Goal: Register for event/course

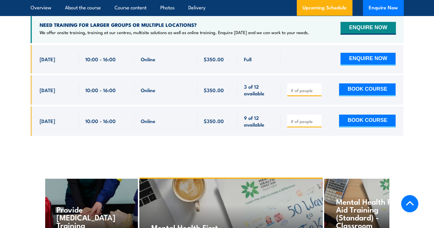
scroll to position [1167, 0]
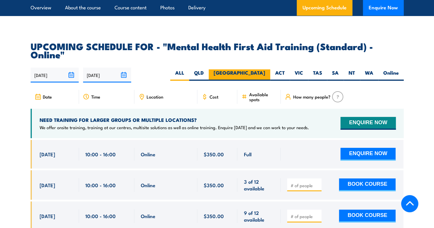
click at [261, 69] on label "[GEOGRAPHIC_DATA]" at bounding box center [240, 74] width 62 height 11
click at [265, 69] on input "[GEOGRAPHIC_DATA]" at bounding box center [267, 71] width 4 height 4
radio input "true"
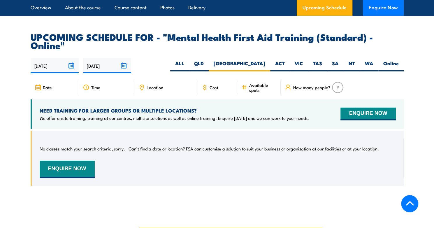
scroll to position [1169, 0]
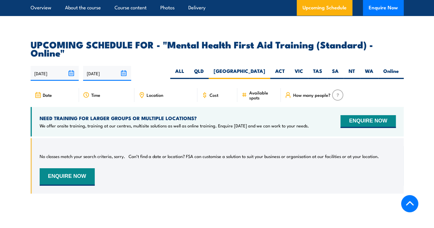
click at [48, 66] on input "22/08/2025" at bounding box center [55, 73] width 48 height 15
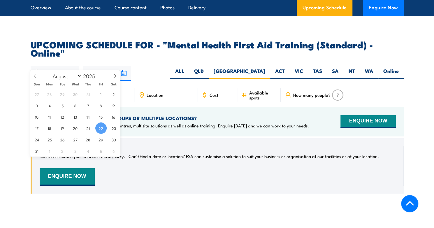
click at [167, 66] on div "22/08/2025 18/02/2026" at bounding box center [217, 73] width 373 height 15
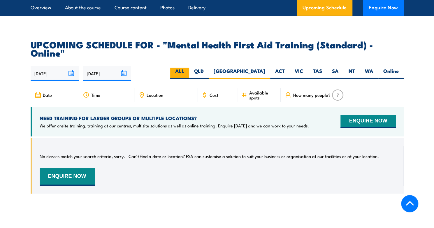
click at [189, 68] on label "ALL" at bounding box center [179, 73] width 19 height 11
click at [188, 68] on input "ALL" at bounding box center [186, 70] width 4 height 4
radio input "true"
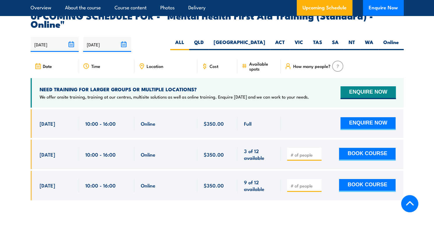
scroll to position [1198, 0]
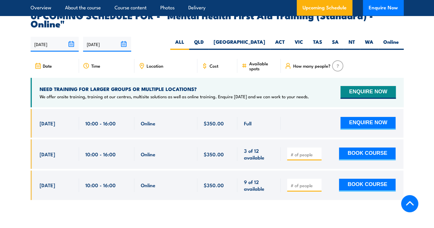
click at [44, 63] on span "Date" at bounding box center [47, 65] width 9 height 5
click at [57, 37] on input "[DATE]" at bounding box center [55, 44] width 48 height 15
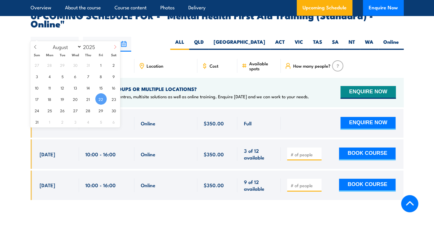
click at [114, 47] on icon at bounding box center [115, 47] width 4 height 4
select select "8"
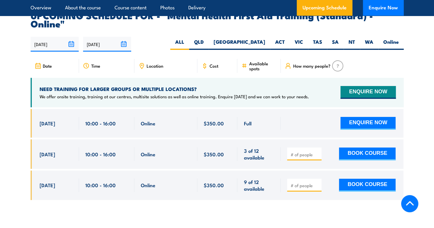
click at [158, 37] on div "22/08/2025 18/02/2026" at bounding box center [217, 44] width 373 height 15
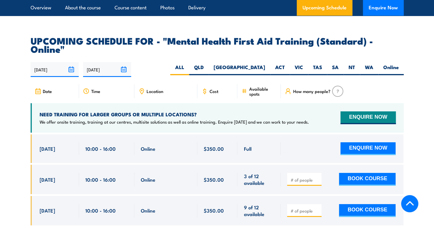
scroll to position [1169, 0]
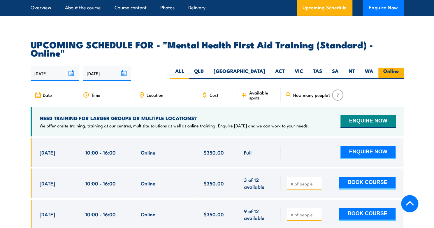
click at [393, 68] on label "Online" at bounding box center [391, 73] width 25 height 11
click at [399, 68] on input "Online" at bounding box center [401, 70] width 4 height 4
radio input "true"
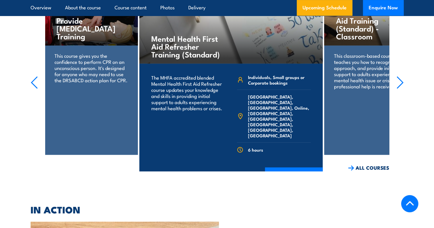
scroll to position [1402, 0]
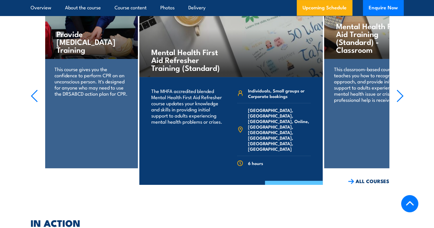
click at [272, 181] on link "COURSE DETAILS" at bounding box center [294, 188] width 58 height 15
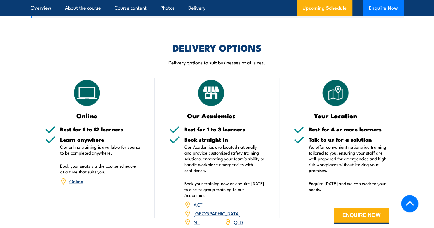
scroll to position [804, 0]
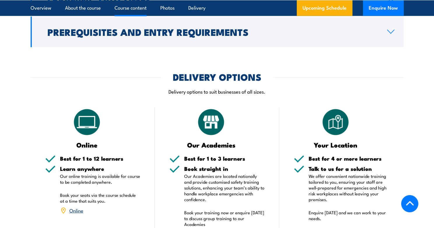
click at [126, 10] on link "Course content" at bounding box center [131, 7] width 32 height 15
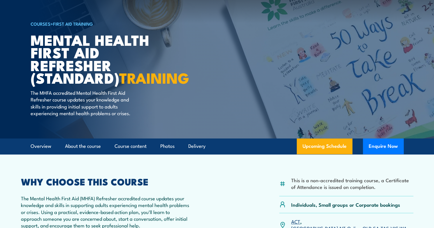
scroll to position [23, 0]
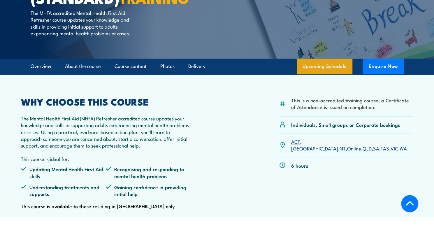
click at [323, 74] on link "Upcoming Schedule" at bounding box center [325, 67] width 56 height 16
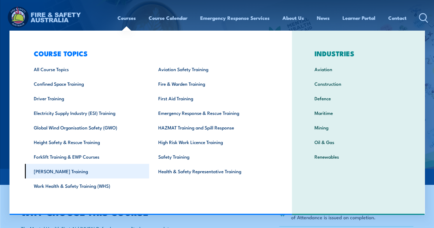
scroll to position [5, 0]
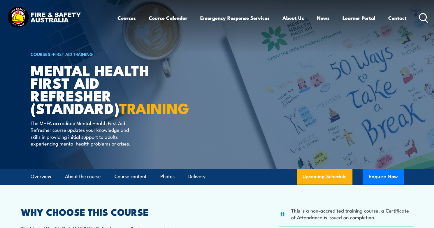
click at [424, 18] on icon at bounding box center [423, 18] width 9 height 10
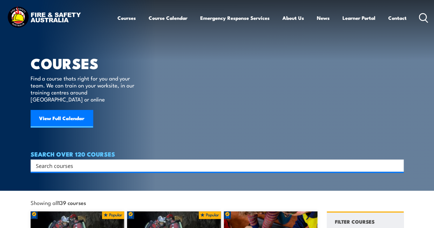
click at [44, 162] on input "Search input" at bounding box center [213, 165] width 355 height 9
type input "mental health"
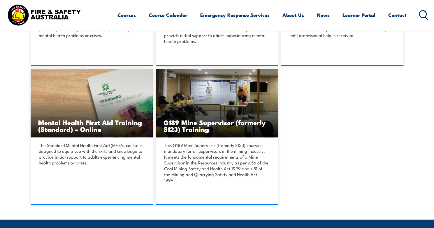
scroll to position [263, 0]
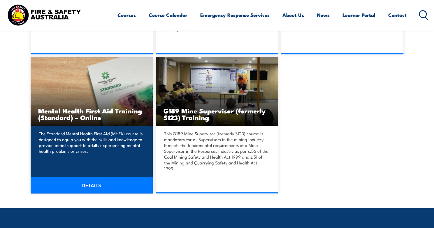
click at [91, 178] on link "DETAILS" at bounding box center [92, 185] width 123 height 16
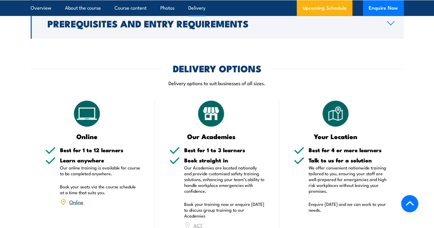
scroll to position [963, 0]
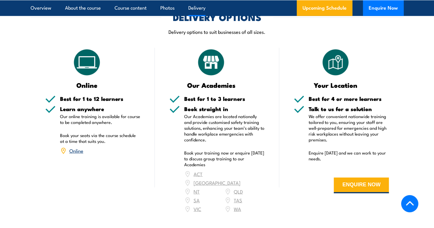
click at [76, 149] on link "Online" at bounding box center [76, 150] width 14 height 7
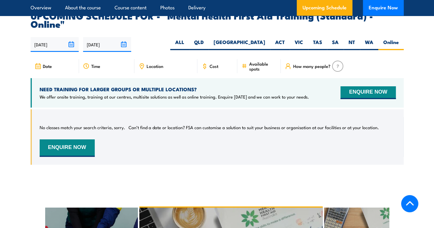
scroll to position [1198, 0]
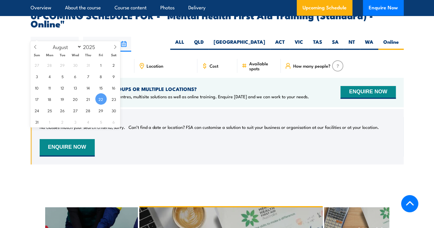
click at [72, 37] on input "22/08/2025" at bounding box center [55, 44] width 48 height 15
click at [117, 48] on span at bounding box center [115, 49] width 10 height 16
click at [115, 46] on icon at bounding box center [115, 47] width 4 height 4
click at [32, 48] on span at bounding box center [35, 49] width 10 height 16
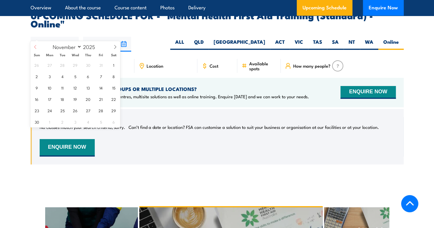
select select "9"
click at [64, 48] on select "January February March April May June July August September October November De…" at bounding box center [66, 47] width 32 height 8
click at [50, 43] on select "January February March April May June July August September October November De…" at bounding box center [66, 47] width 32 height 8
click at [39, 76] on span "5" at bounding box center [36, 76] width 11 height 11
type input "[DATE]"
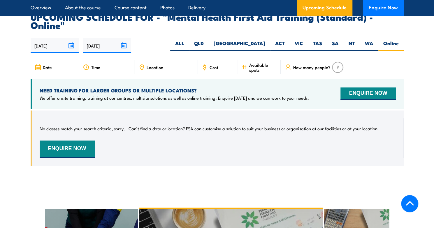
scroll to position [1198, 0]
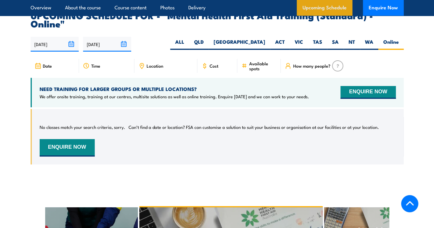
click at [324, 6] on link "Upcoming Schedule" at bounding box center [325, 8] width 56 height 16
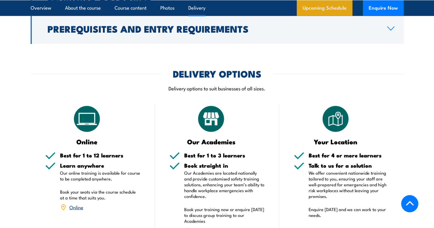
click at [321, 6] on link "Upcoming Schedule" at bounding box center [325, 8] width 56 height 16
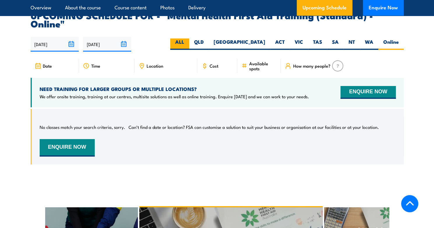
click at [189, 39] on label "ALL" at bounding box center [179, 44] width 19 height 11
click at [188, 39] on input "ALL" at bounding box center [186, 41] width 4 height 4
radio input "true"
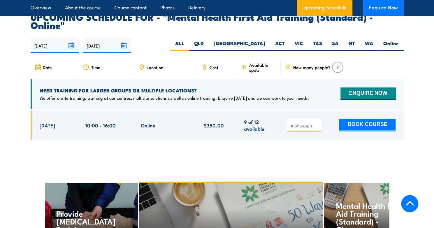
scroll to position [1198, 0]
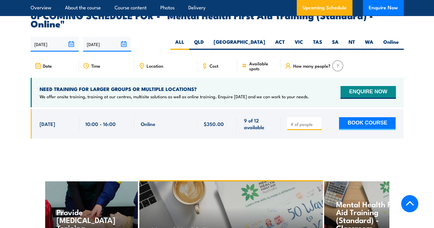
click at [54, 37] on input "[DATE]" at bounding box center [55, 44] width 48 height 15
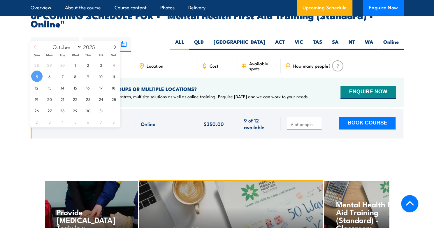
click at [36, 46] on icon at bounding box center [35, 47] width 4 height 4
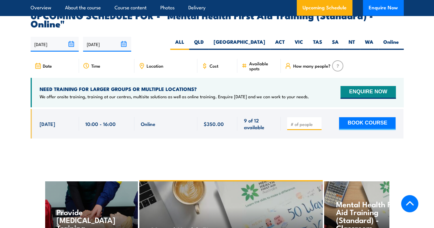
click at [20, 58] on section "UPCOMING SCHEDULE FOR - "Mental Health First Aid Training (Standard) - Online" …" at bounding box center [217, 79] width 434 height 136
click at [72, 37] on input "[DATE]" at bounding box center [55, 44] width 48 height 15
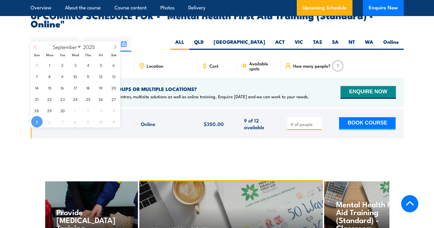
click at [35, 48] on icon at bounding box center [35, 47] width 4 height 4
click at [36, 48] on icon at bounding box center [35, 47] width 4 height 4
click at [78, 47] on select "January February March April May June July August September October November De…" at bounding box center [66, 47] width 32 height 8
select select "8"
click at [50, 43] on select "January February March April May June July August September October November De…" at bounding box center [66, 47] width 32 height 8
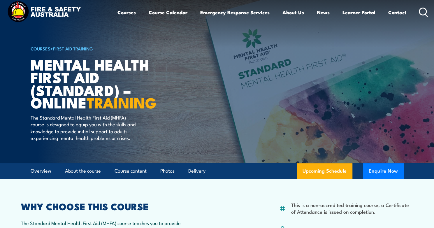
scroll to position [5, 0]
